Goal: Information Seeking & Learning: Learn about a topic

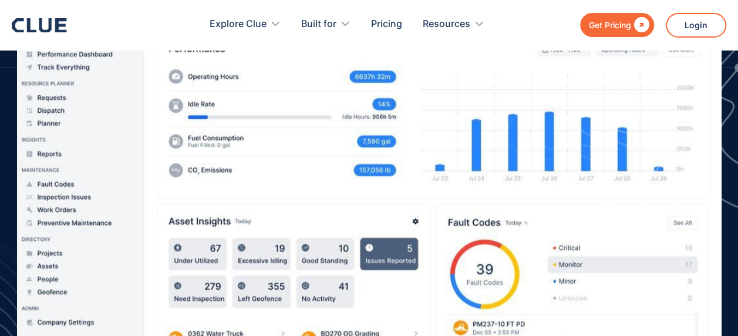
scroll to position [411, 0]
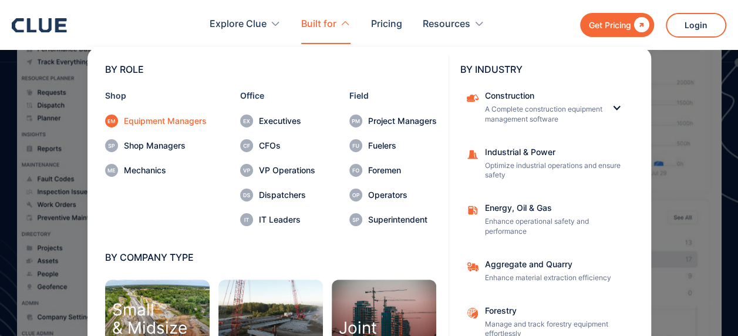
click at [185, 117] on div "Equipment Managers" at bounding box center [165, 121] width 83 height 8
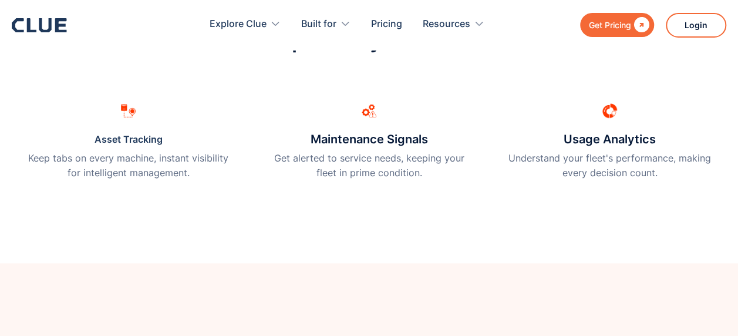
scroll to position [411, 0]
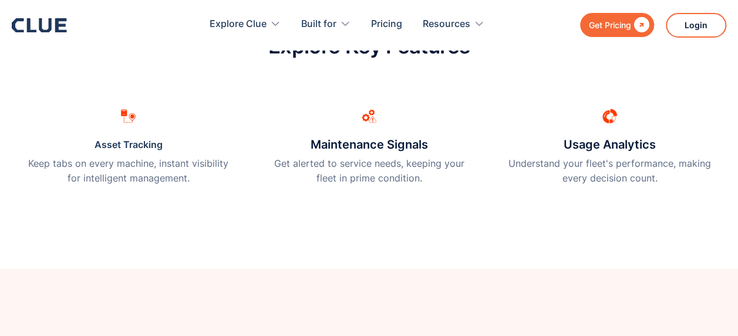
click at [40, 18] on icon at bounding box center [45, 25] width 12 height 14
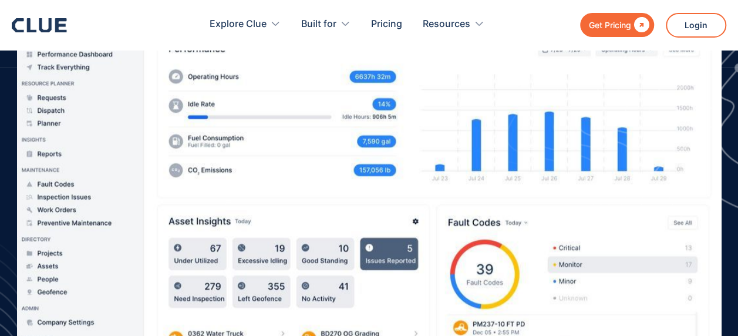
scroll to position [411, 0]
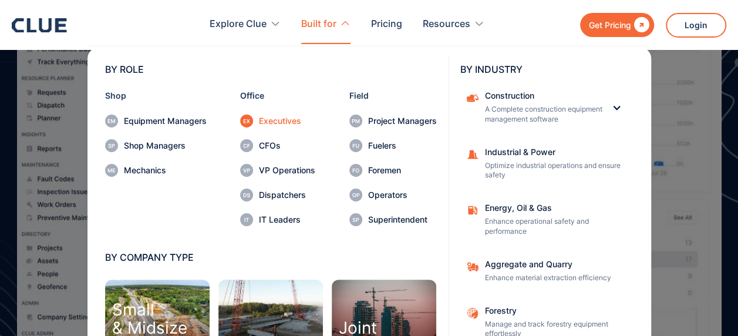
click at [269, 120] on div "Executives" at bounding box center [287, 121] width 56 height 8
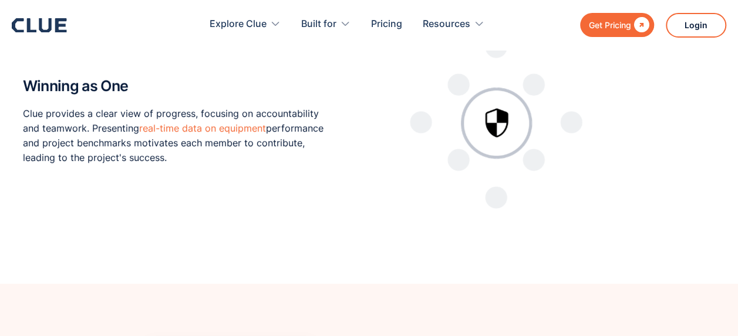
scroll to position [2327, 0]
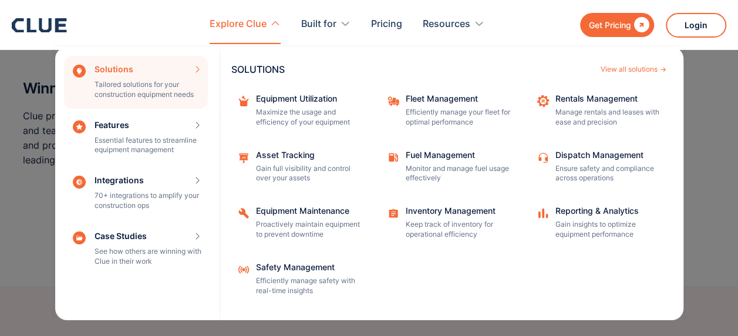
click at [116, 71] on div "Solutions Tailored solutions for your construction equipment needs SOLUTIONS Vi…" at bounding box center [136, 82] width 144 height 53
click at [290, 97] on div "Equipment Utilization" at bounding box center [309, 98] width 106 height 8
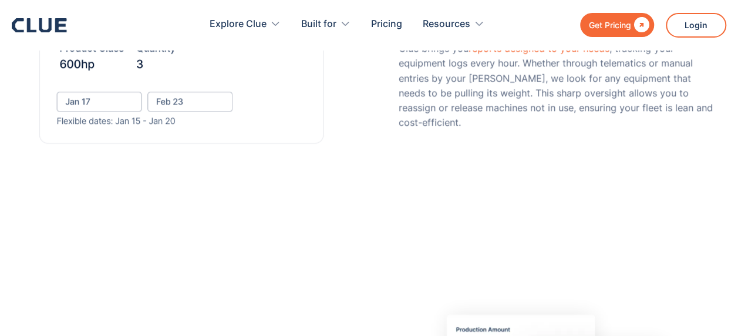
scroll to position [411, 0]
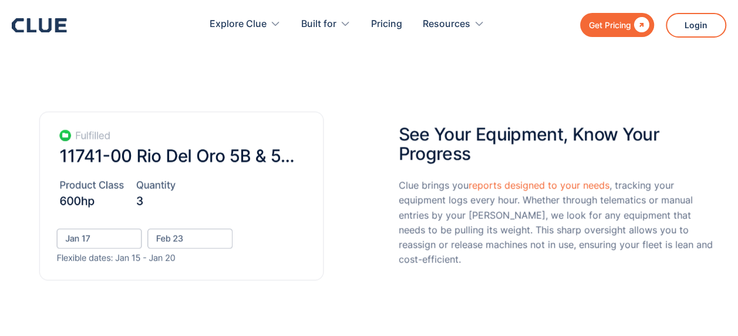
click at [23, 29] on icon at bounding box center [39, 25] width 55 height 14
